Goal: Information Seeking & Learning: Find specific page/section

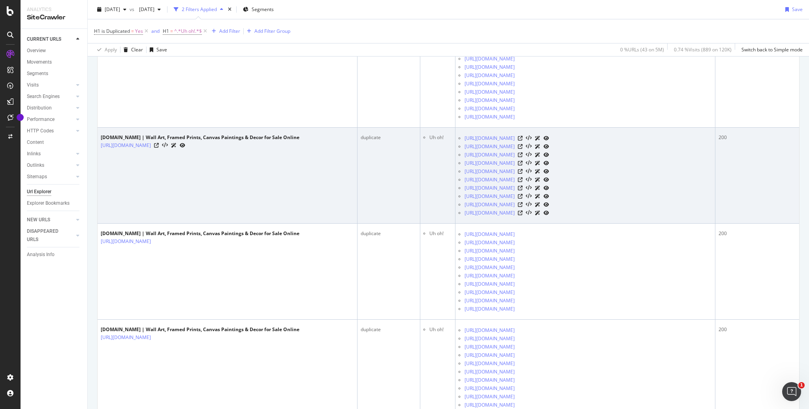
scroll to position [3488, 0]
click at [176, 145] on icon at bounding box center [174, 147] width 6 height 5
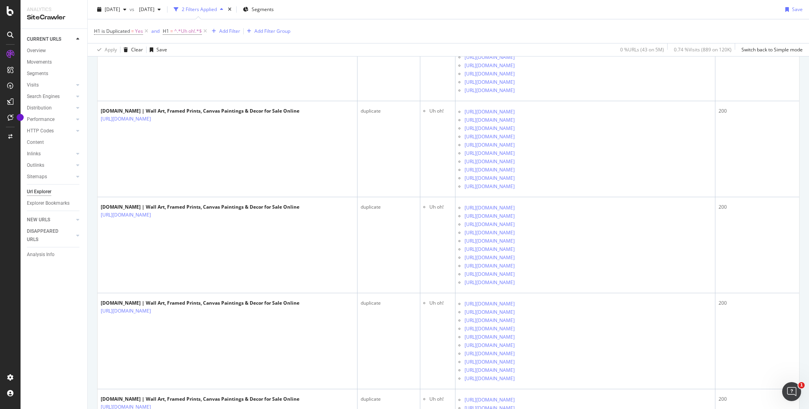
scroll to position [3811, 0]
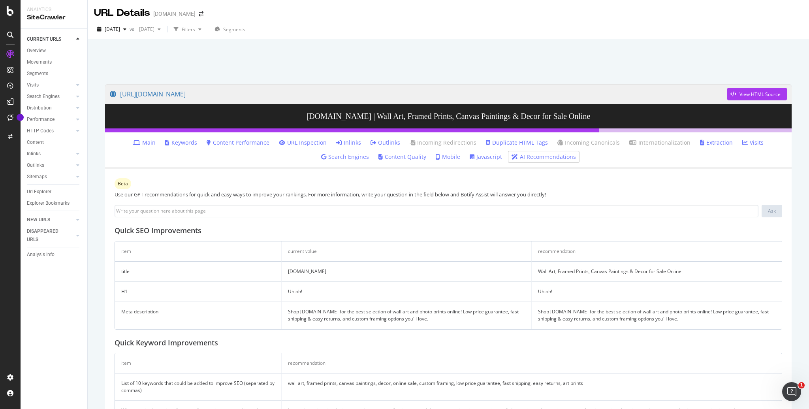
click at [469, 157] on link "Javascript" at bounding box center [485, 157] width 32 height 8
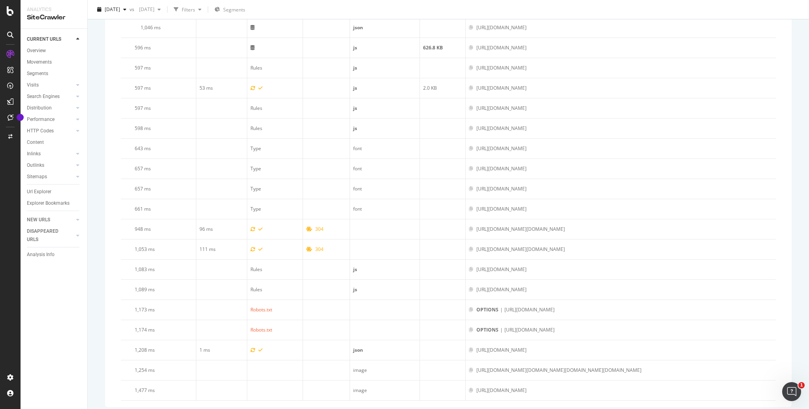
scroll to position [588, 0]
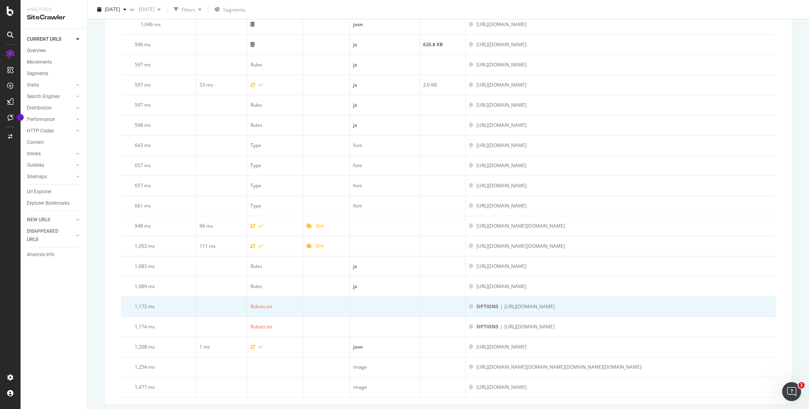
drag, startPoint x: 681, startPoint y: 303, endPoint x: 488, endPoint y: 302, distance: 193.9
click at [488, 303] on div "OPTIONS | [URL][DOMAIN_NAME]" at bounding box center [621, 306] width 304 height 7
click at [685, 305] on div "OPTIONS | [URL][DOMAIN_NAME]" at bounding box center [621, 306] width 304 height 7
click at [691, 304] on div "OPTIONS | [URL][DOMAIN_NAME]" at bounding box center [621, 306] width 304 height 7
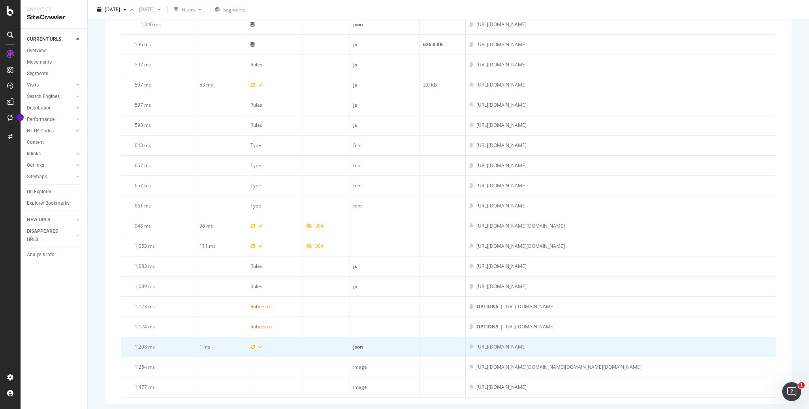
drag, startPoint x: 740, startPoint y: 344, endPoint x: 443, endPoint y: 341, distance: 296.5
click at [443, 341] on tr "1,208 ms 1 ms json [URL][DOMAIN_NAME]" at bounding box center [448, 347] width 655 height 20
click at [755, 344] on div "[URL][DOMAIN_NAME]" at bounding box center [621, 346] width 304 height 7
drag, startPoint x: 718, startPoint y: 344, endPoint x: 460, endPoint y: 343, distance: 258.6
click at [469, 343] on div "[URL][DOMAIN_NAME]" at bounding box center [621, 346] width 304 height 7
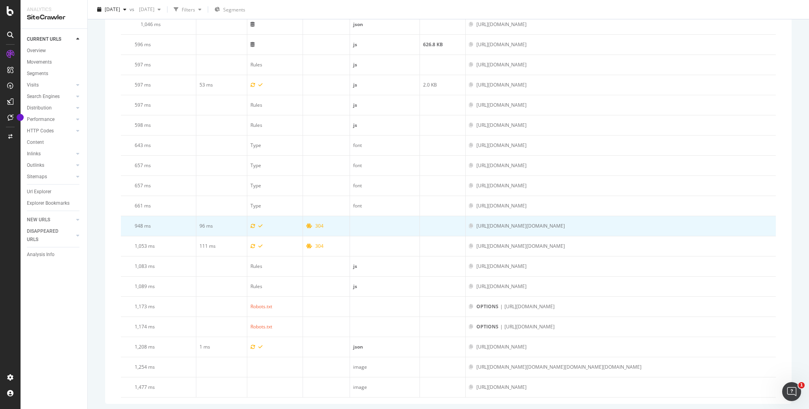
copy div "[URL][DOMAIN_NAME]"
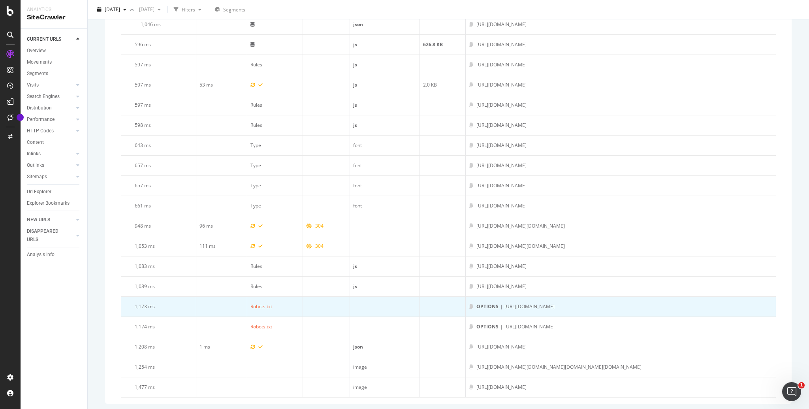
click at [743, 303] on div "OPTIONS | [URL][DOMAIN_NAME]" at bounding box center [621, 306] width 304 height 7
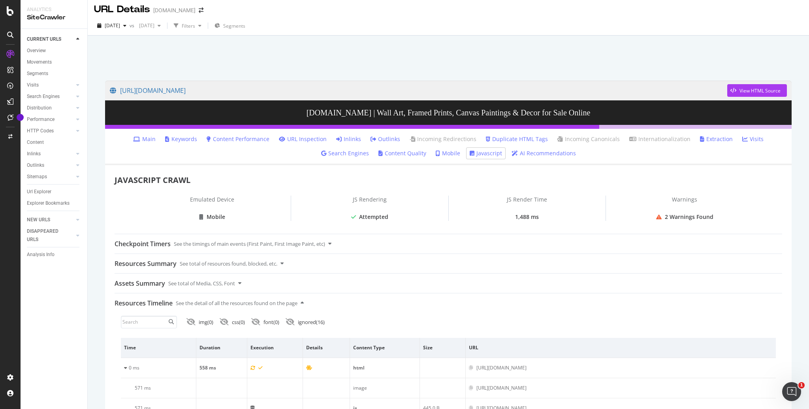
scroll to position [0, 0]
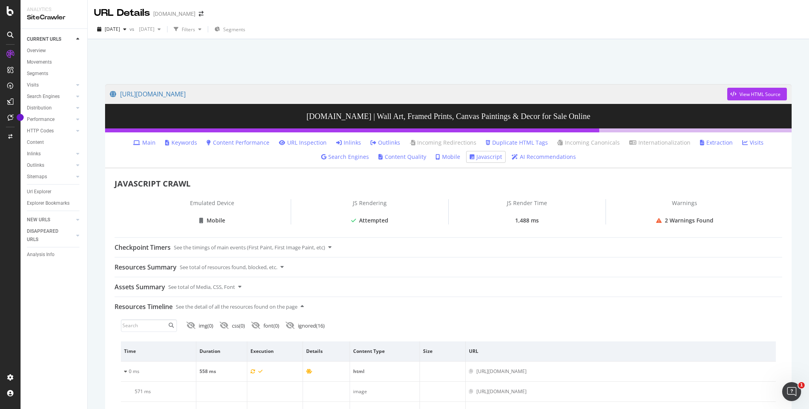
click at [681, 218] on div "2 Warnings Found" at bounding box center [689, 220] width 49 height 8
click at [658, 220] on icon at bounding box center [659, 221] width 6 height 6
